Goal: Transaction & Acquisition: Download file/media

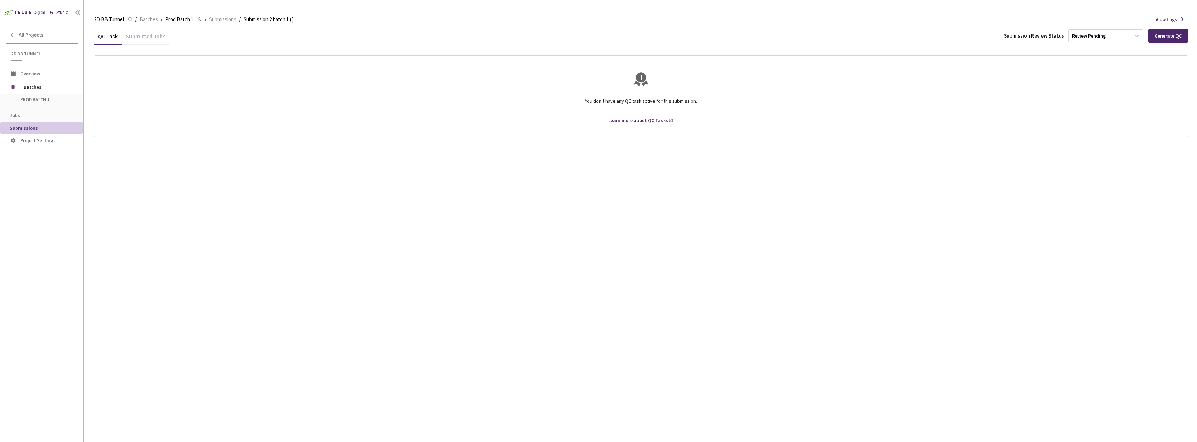
click at [147, 35] on div "Submitted Jobs" at bounding box center [146, 39] width 48 height 12
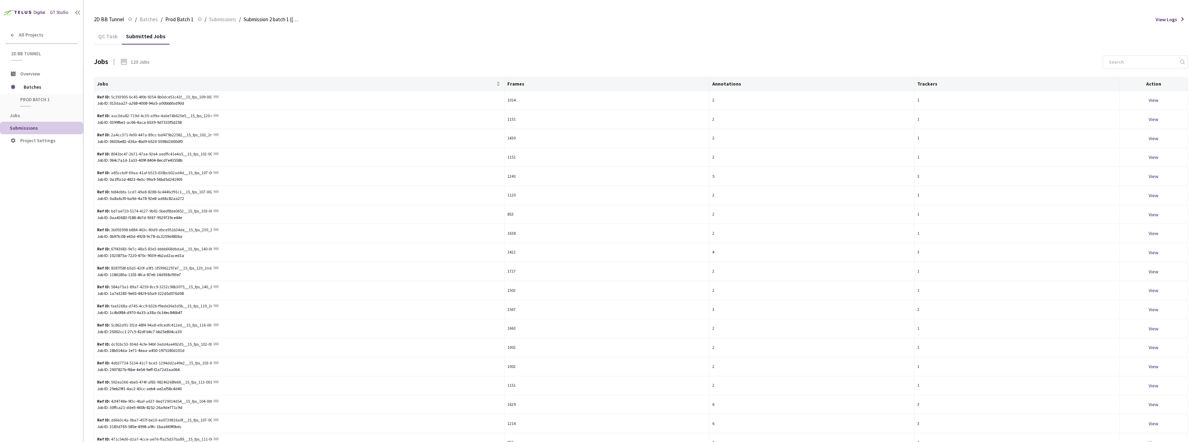
click at [105, 38] on div "QC Task" at bounding box center [108, 39] width 28 height 12
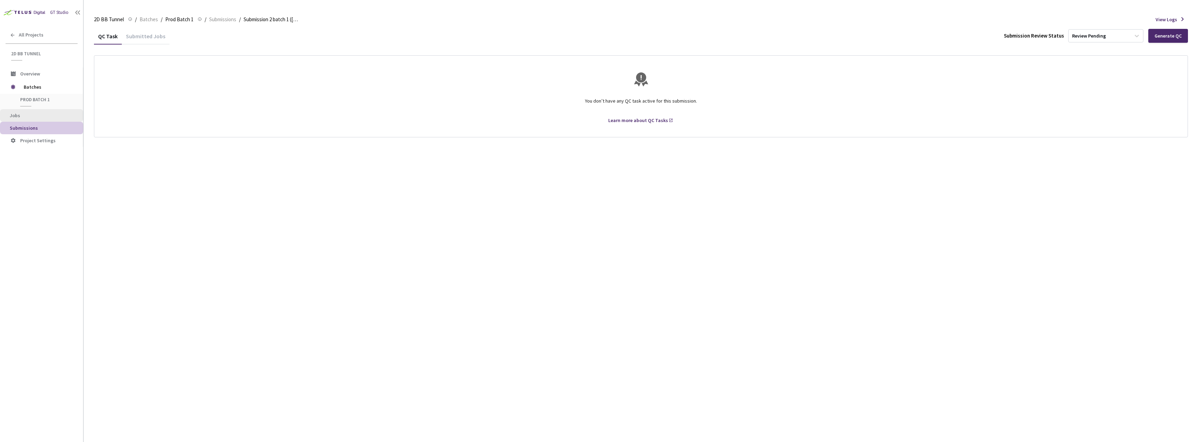
click at [38, 118] on span "Jobs" at bounding box center [44, 116] width 68 height 6
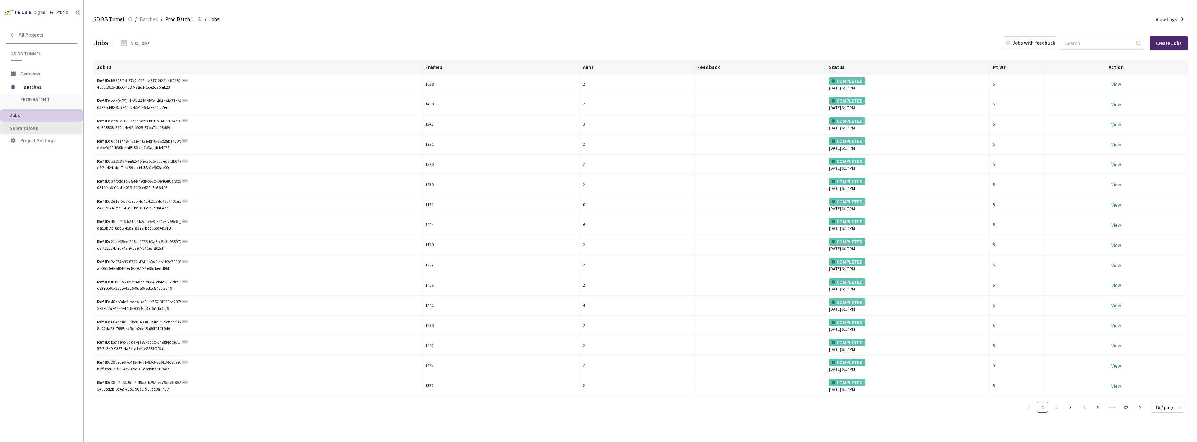
click at [36, 128] on span "Submissions" at bounding box center [24, 128] width 28 height 6
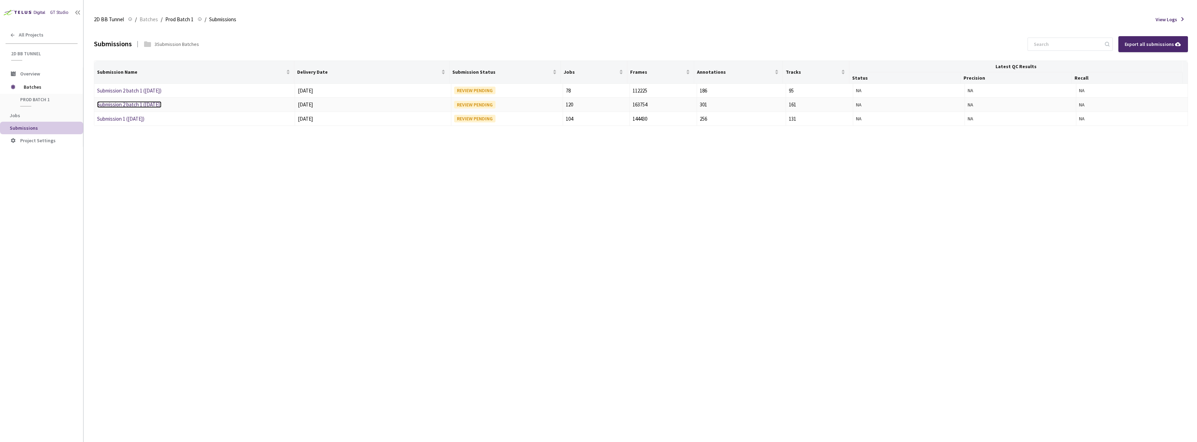
click at [137, 104] on link "Submission 2 batch 1 ([DATE])" at bounding box center [129, 104] width 64 height 7
click at [1149, 44] on div "Export all submissions" at bounding box center [1152, 44] width 57 height 8
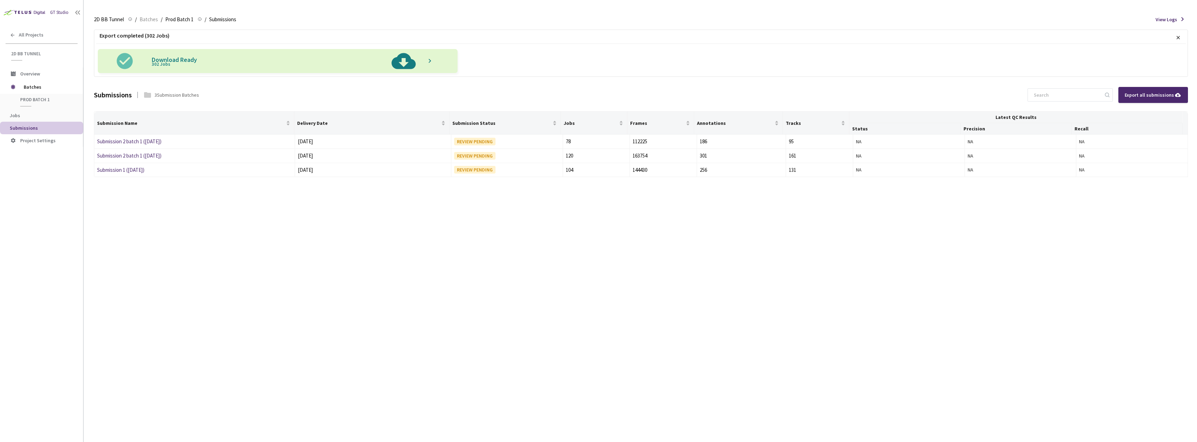
click at [408, 60] on img at bounding box center [403, 61] width 36 height 24
